Goal: Information Seeking & Learning: Learn about a topic

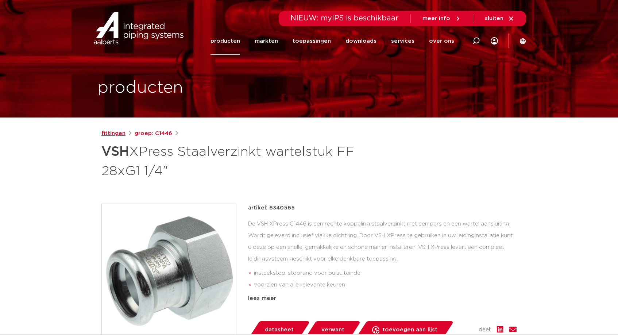
click at [116, 136] on link "fittingen" at bounding box center [113, 133] width 24 height 9
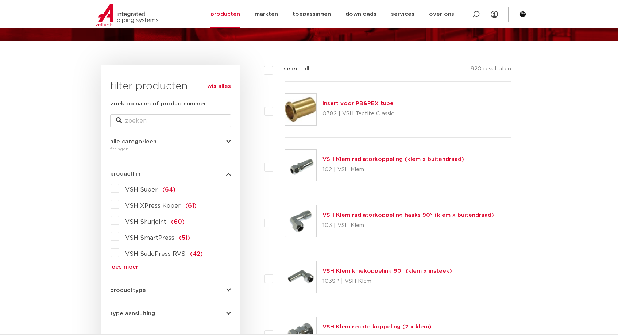
scroll to position [79, 0]
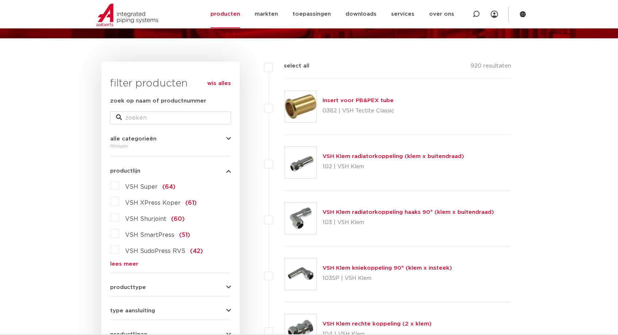
click at [119, 205] on label "VSH XPress Koper (61)" at bounding box center [157, 202] width 77 height 12
click at [0, 0] on input "VSH XPress Koper (61)" at bounding box center [0, 0] width 0 height 0
click at [119, 202] on label "VSH XPress Koper (61)" at bounding box center [157, 202] width 77 height 12
click at [0, 0] on input "VSH XPress Koper (61)" at bounding box center [0, 0] width 0 height 0
click at [119, 203] on label "VSH XPress Koper (61)" at bounding box center [157, 202] width 77 height 12
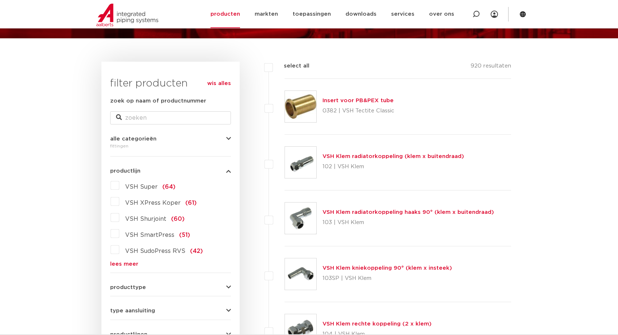
click at [0, 0] on input "VSH XPress Koper (61)" at bounding box center [0, 0] width 0 height 0
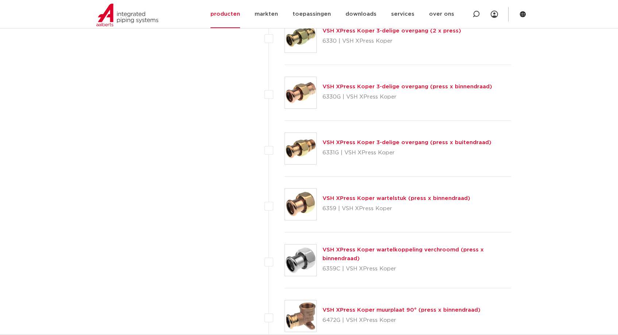
scroll to position [933, 0]
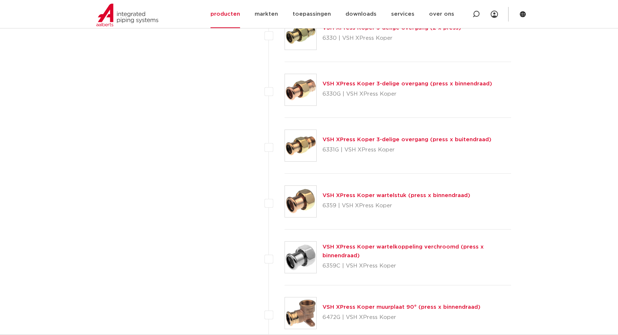
click at [368, 194] on link "VSH XPress Koper wartelstuk (press x binnendraad)" at bounding box center [397, 195] width 148 height 5
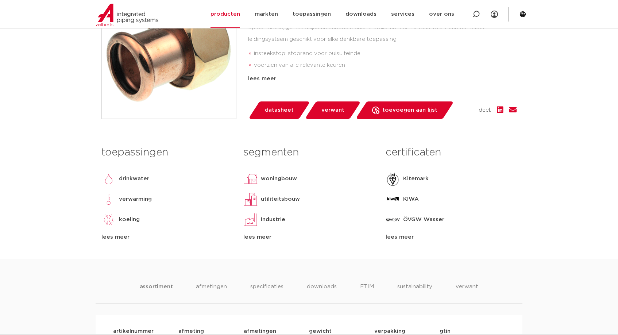
scroll to position [175, 0]
